Goal: Task Accomplishment & Management: Use online tool/utility

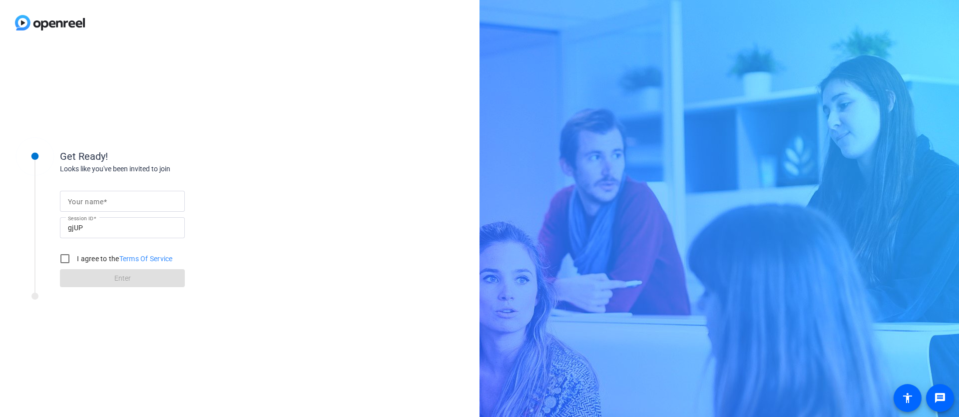
click at [106, 210] on div at bounding box center [122, 201] width 109 height 21
type input "[PERSON_NAME]"
click at [112, 234] on div "gjUP" at bounding box center [122, 227] width 109 height 21
click at [67, 256] on input "I agree to the Terms Of Service" at bounding box center [65, 259] width 20 height 20
checkbox input "true"
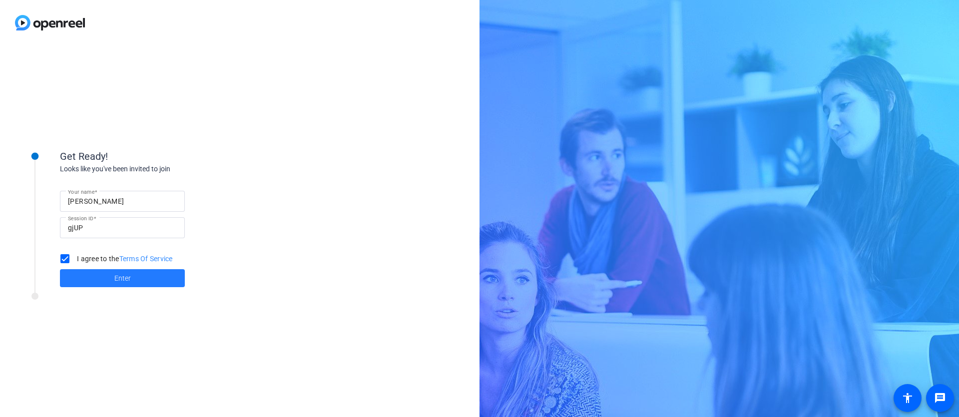
click at [131, 271] on span at bounding box center [122, 278] width 125 height 24
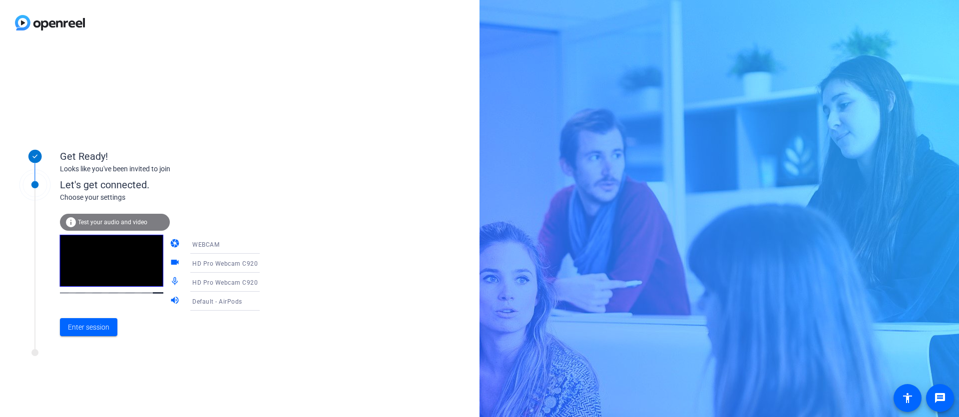
click at [264, 248] on icon at bounding box center [270, 244] width 12 height 12
click at [296, 215] on div at bounding box center [479, 208] width 959 height 417
click at [264, 265] on icon at bounding box center [270, 263] width 12 height 12
click at [325, 247] on div at bounding box center [479, 208] width 959 height 417
click at [264, 284] on icon at bounding box center [270, 282] width 12 height 12
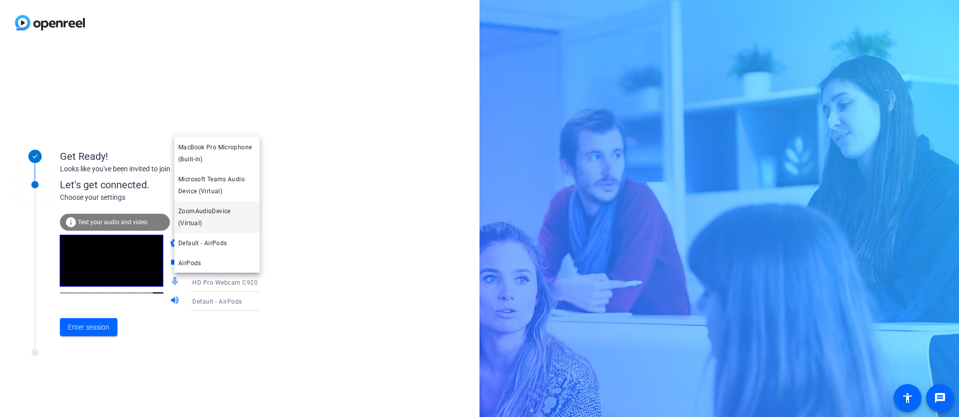
scroll to position [30, 0]
click at [212, 244] on span "Default - AirPods" at bounding box center [202, 243] width 48 height 12
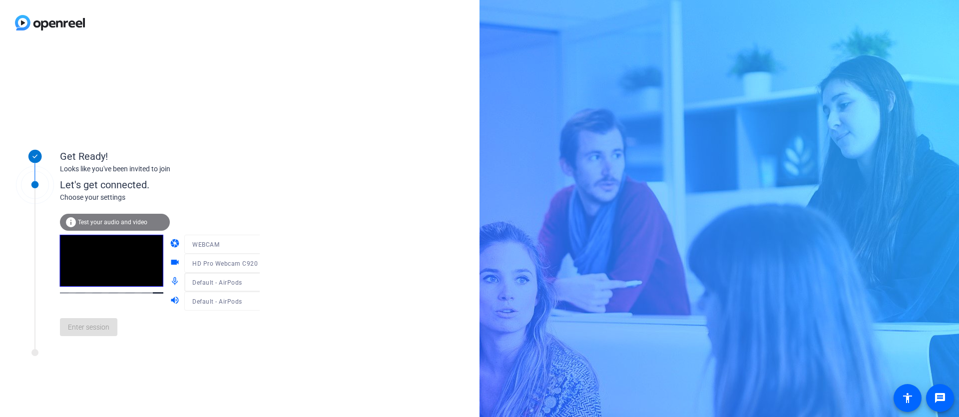
click at [335, 280] on div "Get Ready! Looks like you've been invited to join Let's get connected. Choose y…" at bounding box center [239, 230] width 479 height 371
click at [101, 328] on span "Enter session" at bounding box center [88, 327] width 41 height 10
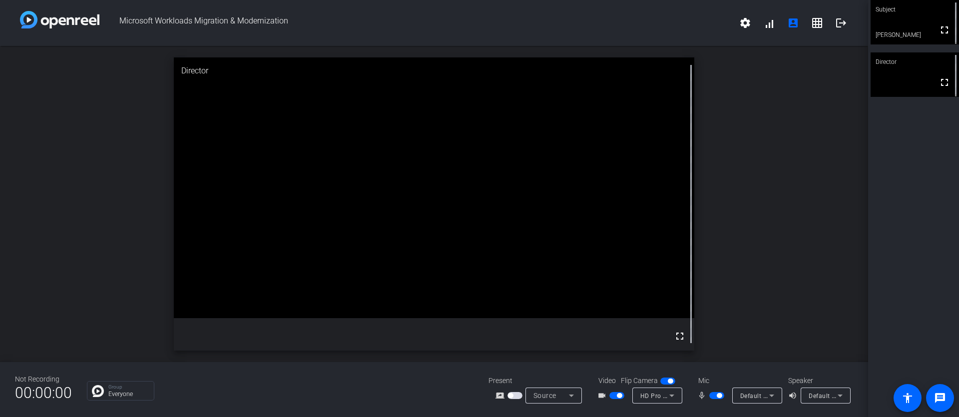
click at [356, 392] on div "Group Everyone" at bounding box center [280, 390] width 386 height 19
click at [417, 386] on div "Group Everyone" at bounding box center [280, 390] width 386 height 19
click at [672, 396] on icon at bounding box center [671, 395] width 12 height 12
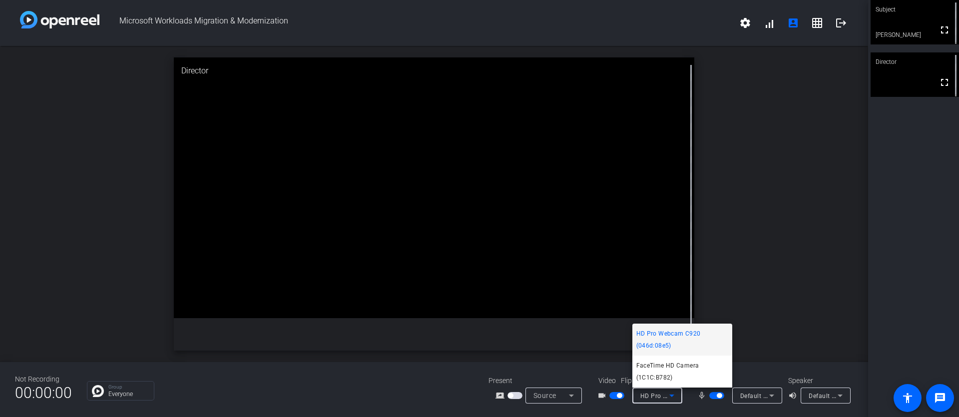
click at [415, 391] on div at bounding box center [479, 208] width 959 height 417
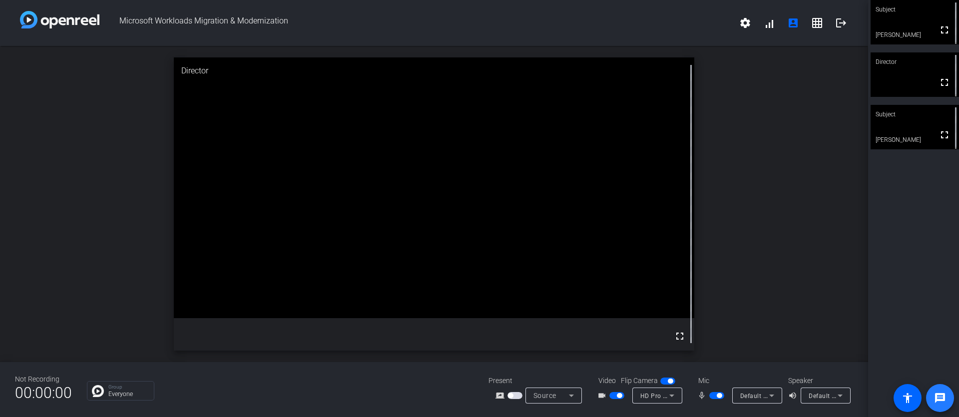
click at [941, 402] on mat-icon "message" at bounding box center [940, 398] width 12 height 12
click at [717, 396] on span "button" at bounding box center [718, 395] width 5 height 5
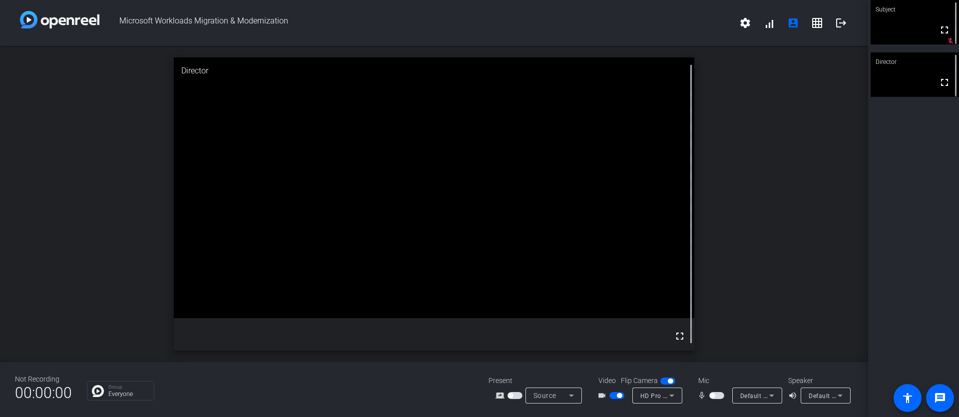
click at [717, 396] on span "button" at bounding box center [716, 395] width 15 height 7
click at [713, 396] on span "button" at bounding box center [716, 395] width 15 height 7
click at [623, 394] on span "button" at bounding box center [616, 395] width 15 height 7
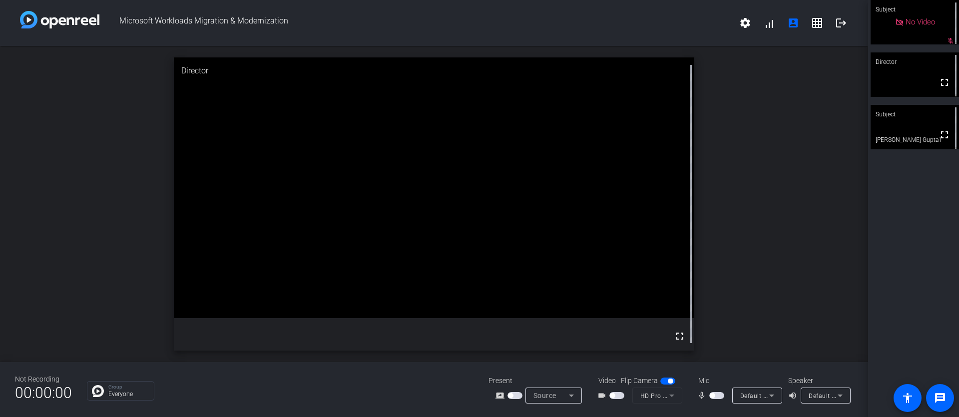
click at [622, 396] on span "button" at bounding box center [616, 395] width 15 height 7
click at [720, 394] on span "button" at bounding box center [716, 395] width 15 height 7
click at [817, 28] on mat-icon "grid_on" at bounding box center [817, 23] width 12 height 12
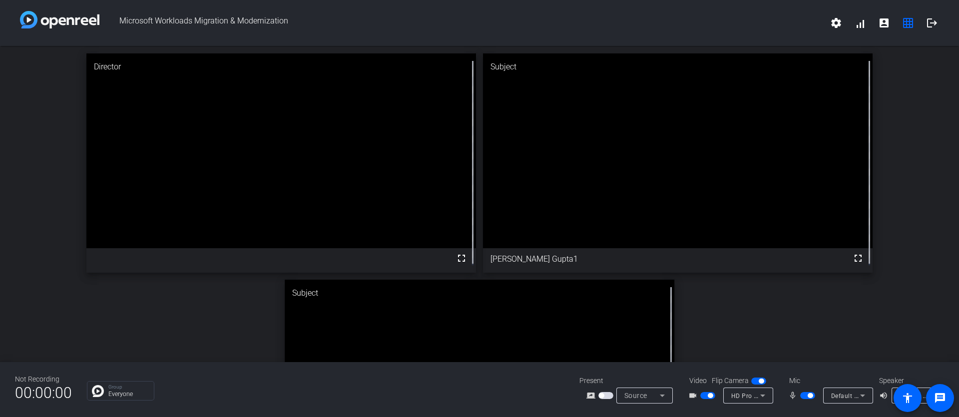
click at [726, 229] on video at bounding box center [677, 150] width 389 height 195
click at [666, 152] on video at bounding box center [677, 150] width 389 height 195
click at [872, 24] on span at bounding box center [884, 23] width 24 height 24
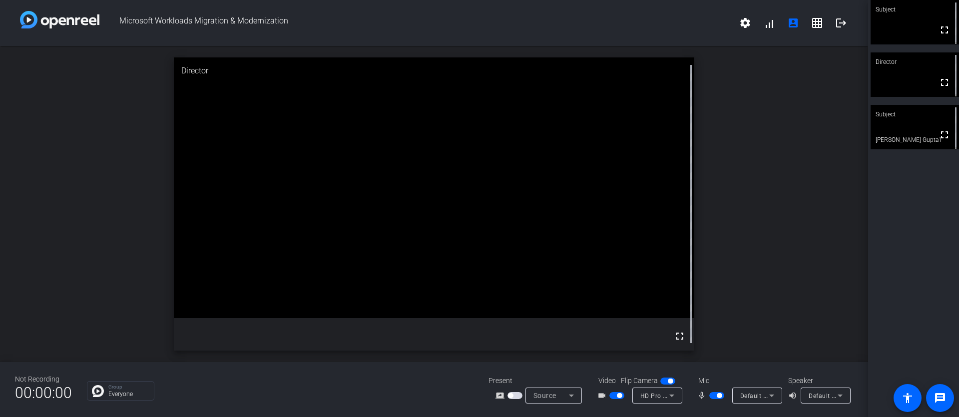
click at [916, 115] on div "Subject" at bounding box center [914, 114] width 88 height 19
click at [906, 86] on video at bounding box center [914, 74] width 88 height 44
click at [918, 136] on video at bounding box center [914, 127] width 88 height 44
click at [938, 139] on mat-icon "fullscreen" at bounding box center [944, 135] width 12 height 12
click at [915, 114] on div "Subject" at bounding box center [914, 114] width 88 height 19
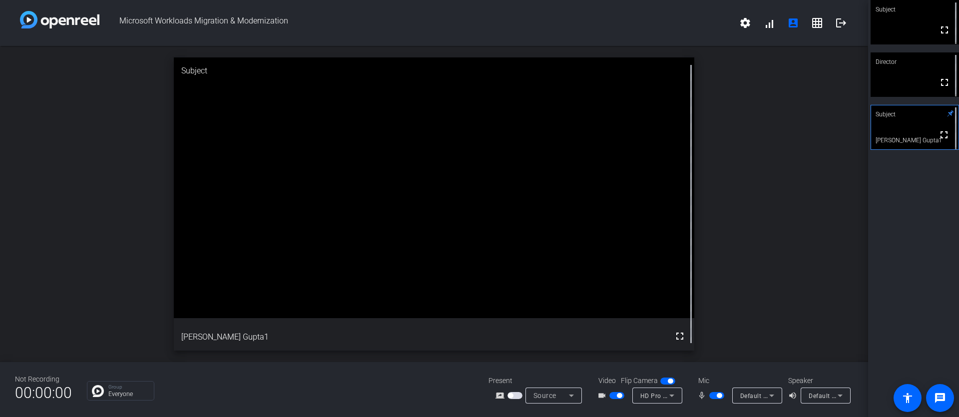
click at [355, 374] on div "Not Recording 00:00:00 Group Everyone Present screen_share_outline Source Video…" at bounding box center [434, 389] width 868 height 55
click at [944, 401] on mat-icon "message" at bounding box center [940, 398] width 12 height 12
click at [311, 370] on div "Not Recording 00:00:00 Group Everyone Present screen_share_outline Source Video…" at bounding box center [434, 389] width 868 height 55
click at [712, 395] on div at bounding box center [717, 395] width 17 height 7
click at [710, 397] on div at bounding box center [717, 395] width 17 height 7
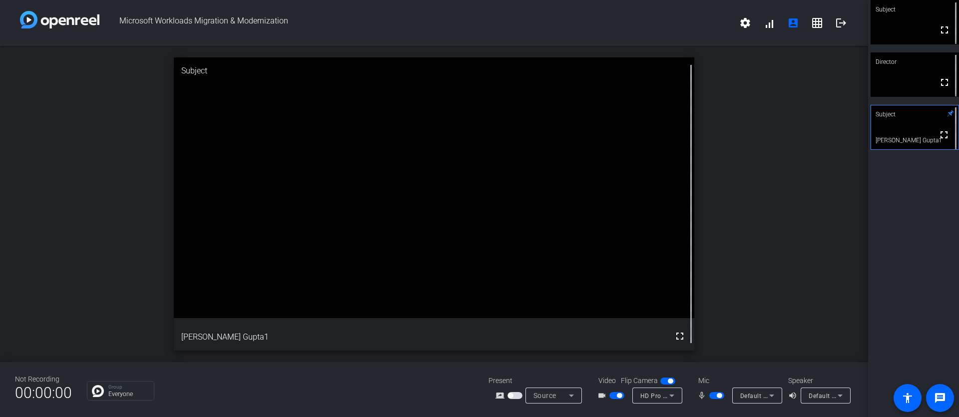
click at [335, 377] on div "Not Recording 00:00:00 Group Everyone Present screen_share_outline Source Video…" at bounding box center [434, 389] width 868 height 55
click at [293, 401] on div "Not Recording 00:00:00 Group Everyone Present screen_share_outline Source Video…" at bounding box center [434, 389] width 868 height 55
click at [339, 385] on div "Group Everyone" at bounding box center [280, 390] width 386 height 19
click at [362, 381] on div "Group Everyone" at bounding box center [280, 390] width 386 height 19
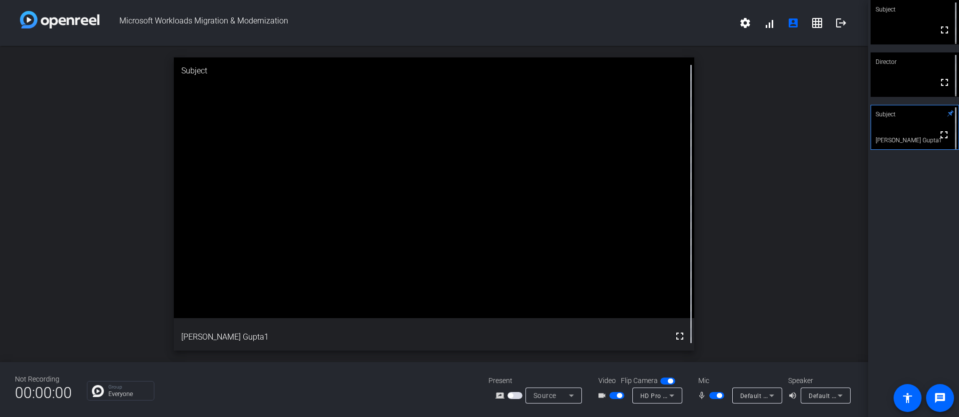
click at [329, 394] on div "Group Everyone" at bounding box center [280, 390] width 386 height 19
click at [436, 379] on openreel-chat-list "Group Everyone" at bounding box center [280, 389] width 386 height 22
click at [284, 405] on div "Not Recording 00:00:00 Group Everyone Present screen_share_outline Source Video…" at bounding box center [434, 389] width 868 height 55
click at [287, 404] on div "Not Recording 00:00:00 Group Everyone Present screen_share_outline Source Video…" at bounding box center [434, 389] width 868 height 55
